Goal: Task Accomplishment & Management: Manage account settings

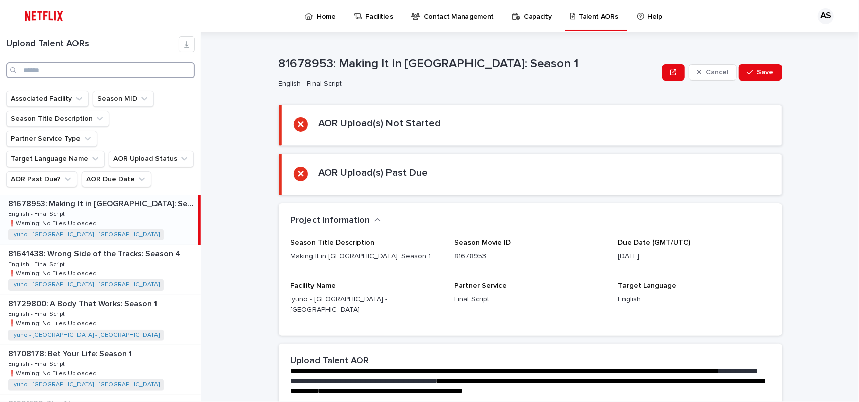
click at [45, 70] on input "Search" at bounding box center [100, 70] width 189 height 16
click at [45, 68] on input "Search" at bounding box center [100, 70] width 189 height 16
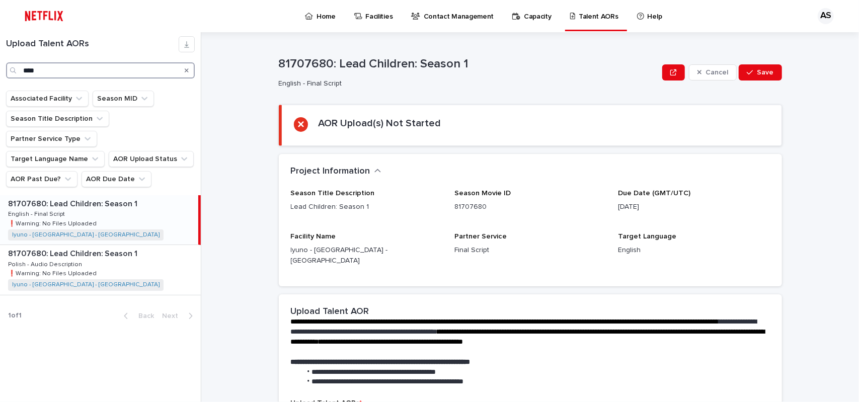
type input "****"
click at [125, 197] on p "81707680: Lead Children: Season 1" at bounding box center [73, 203] width 131 height 12
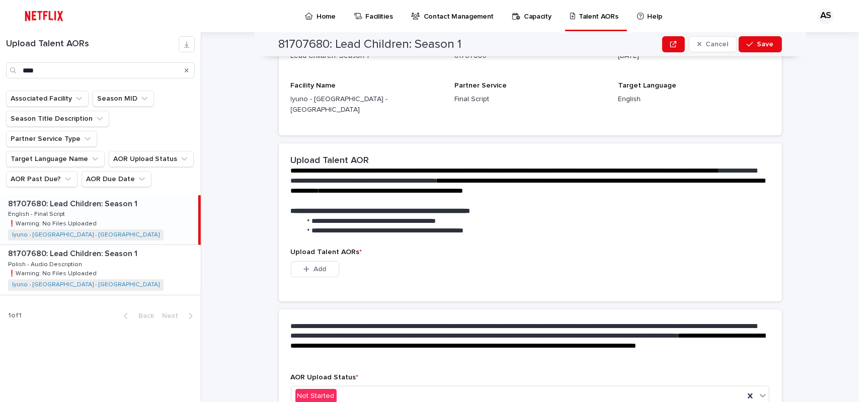
scroll to position [200, 0]
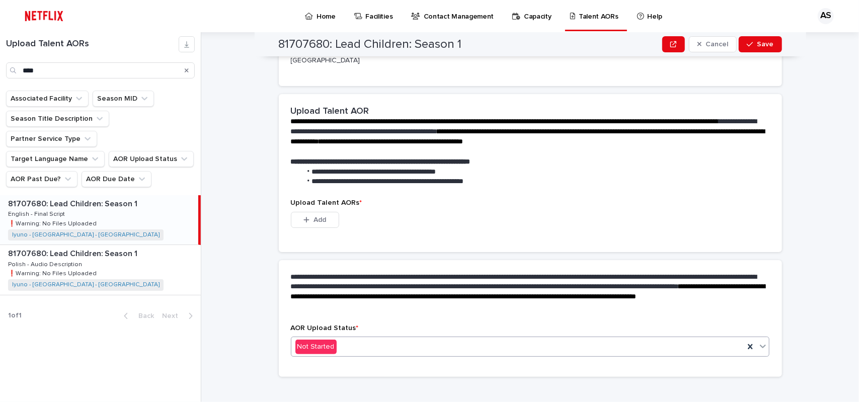
click at [367, 339] on div "Not Started" at bounding box center [517, 347] width 453 height 17
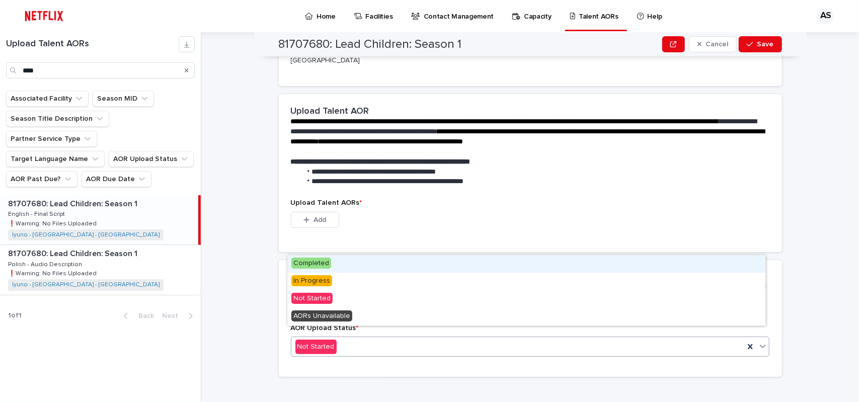
click at [366, 339] on div "Not Started" at bounding box center [517, 347] width 453 height 17
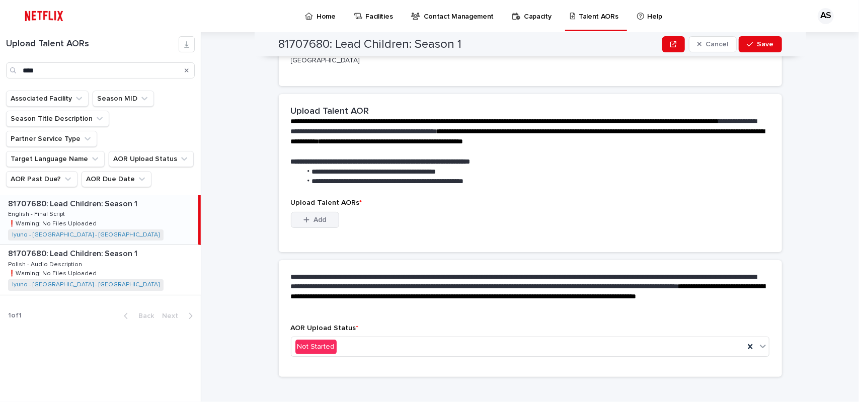
click at [313, 216] on span "Add" at bounding box center [319, 219] width 13 height 7
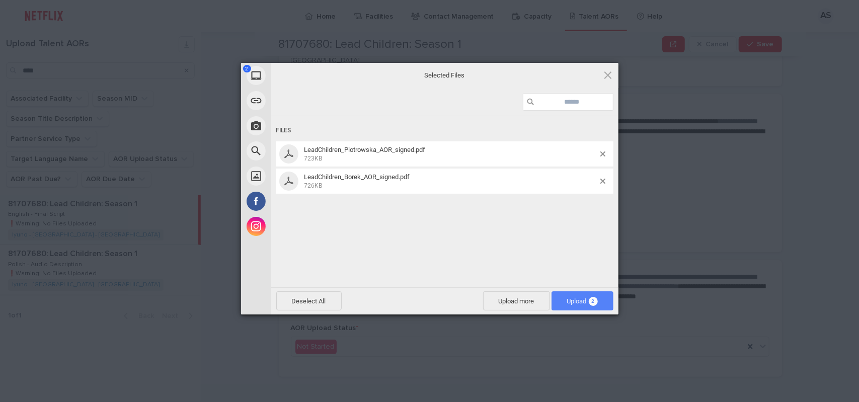
click at [597, 304] on span "Upload 2" at bounding box center [582, 301] width 31 height 8
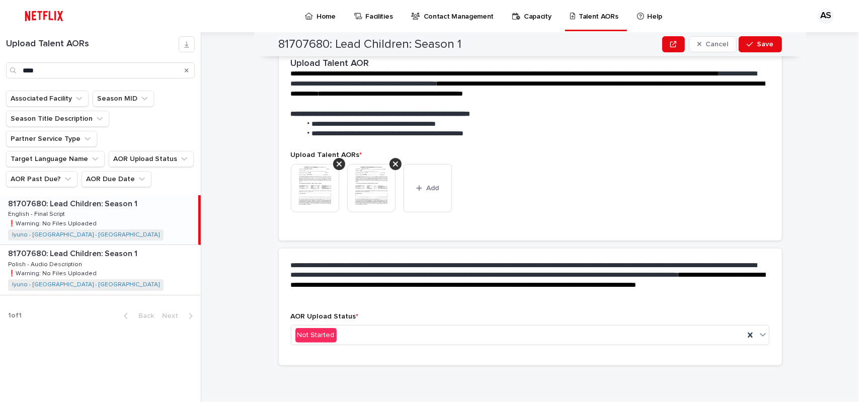
scroll to position [187, 0]
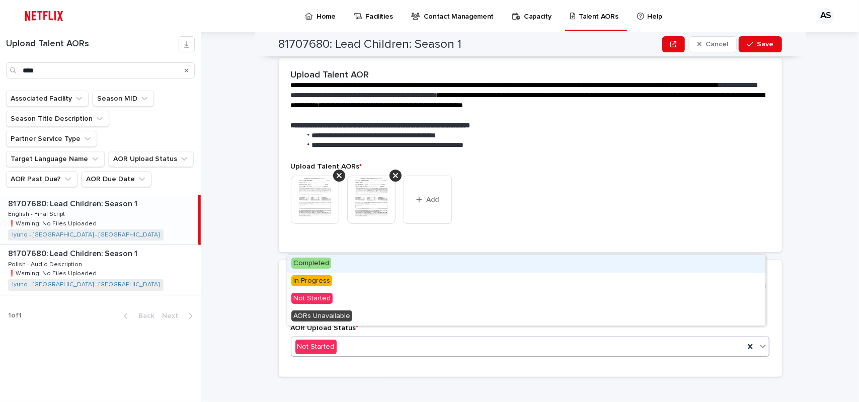
click at [346, 339] on div "Not Started" at bounding box center [517, 347] width 453 height 17
click at [338, 267] on div "Completed" at bounding box center [526, 264] width 478 height 18
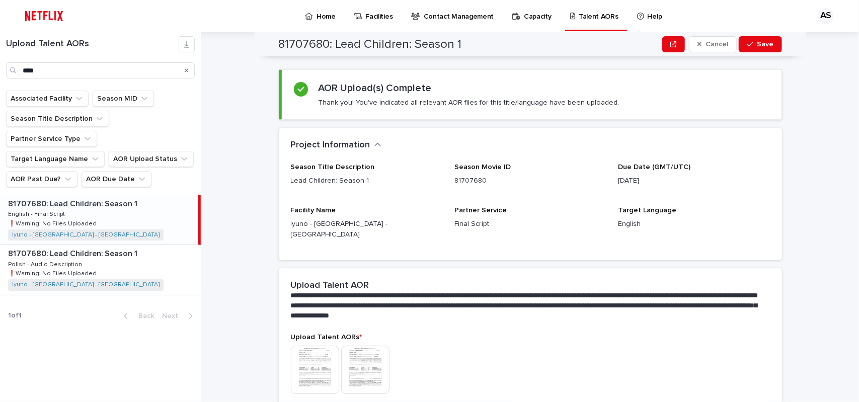
scroll to position [0, 0]
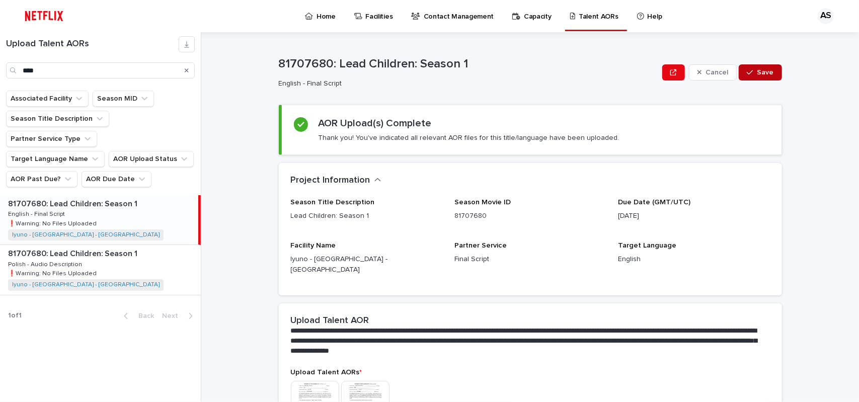
click at [760, 69] on span "Save" at bounding box center [765, 72] width 17 height 7
